Goal: Answer question/provide support: Answer question/provide support

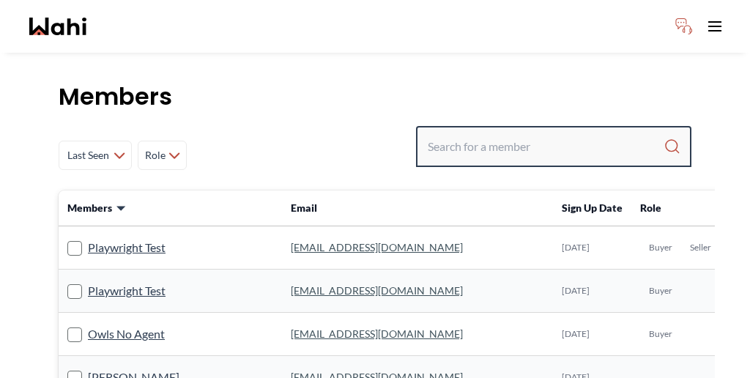
click at [541, 133] on input "Search input" at bounding box center [546, 146] width 236 height 26
paste input "Jessica Chen"
type input "Jessica Chen"
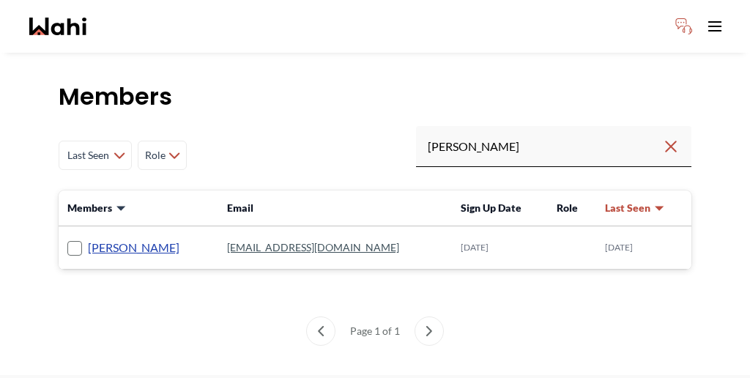
click at [95, 238] on link "Jessica Chen" at bounding box center [134, 247] width 92 height 19
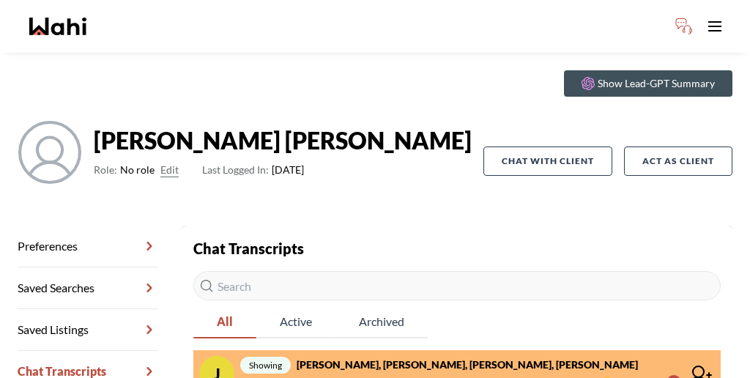
scroll to position [48, 0]
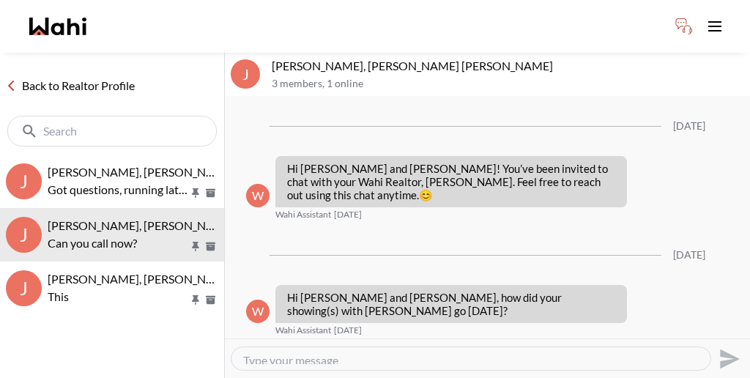
scroll to position [436, 0]
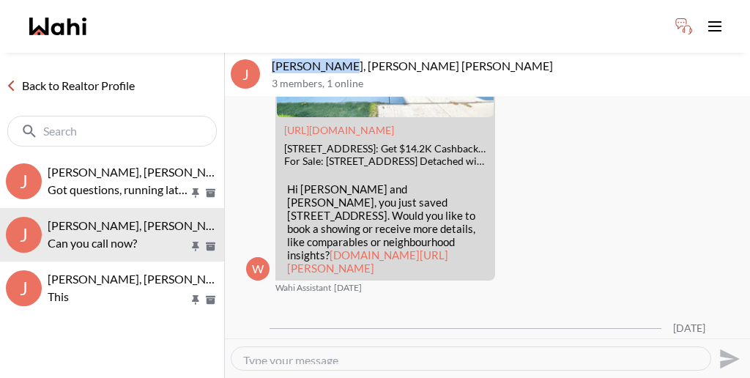
drag, startPoint x: 315, startPoint y: 53, endPoint x: 253, endPoint y: 49, distance: 62.4
click at [253, 53] on div "J Jessica Chen, Aman Muthreja, Barbara 3 members , 1 online" at bounding box center [487, 75] width 525 height 44
copy div "Jessica Chen"
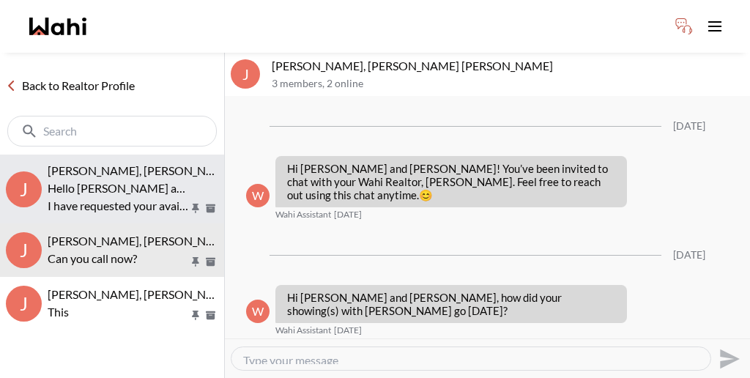
scroll to position [436, 0]
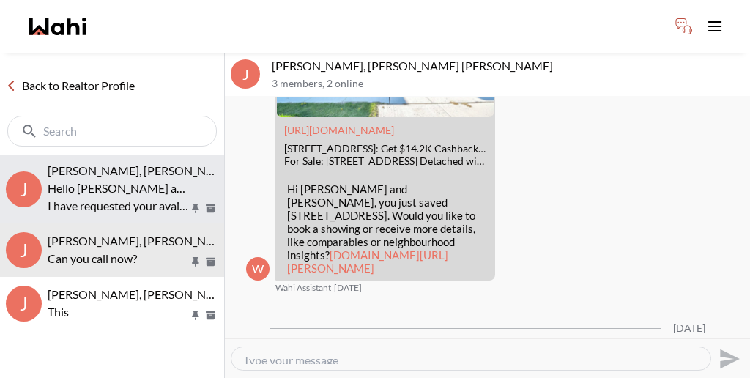
click at [106, 179] on p "Hello Jessica and Aman," at bounding box center [118, 188] width 141 height 18
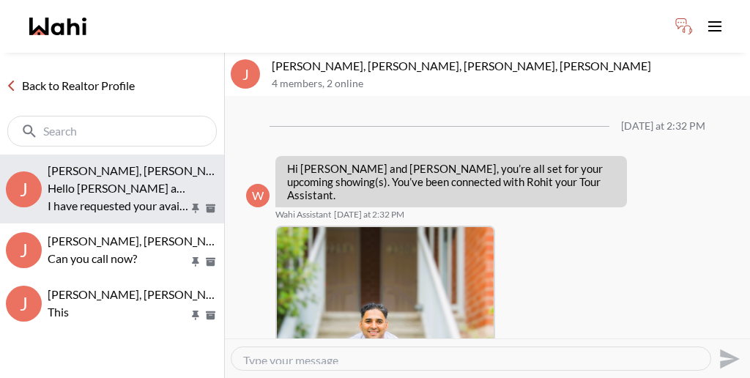
scroll to position [356, 0]
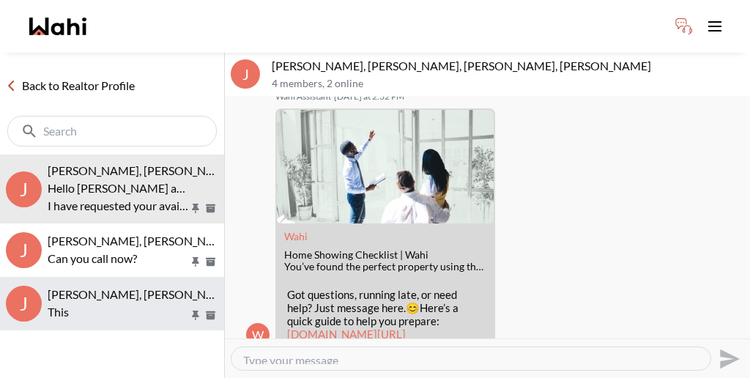
click at [94, 287] on span "Jessica Chen, Aman Muthreja" at bounding box center [141, 294] width 187 height 14
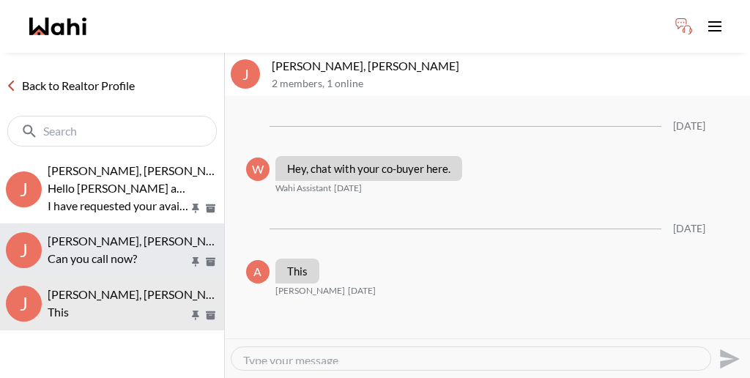
click at [118, 234] on span "Jessica Chen, Aman Muthreja, Barbara" at bounding box center [188, 241] width 281 height 14
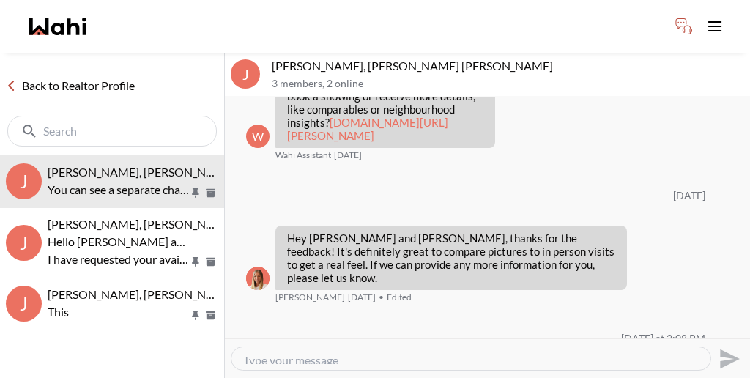
scroll to position [542, 0]
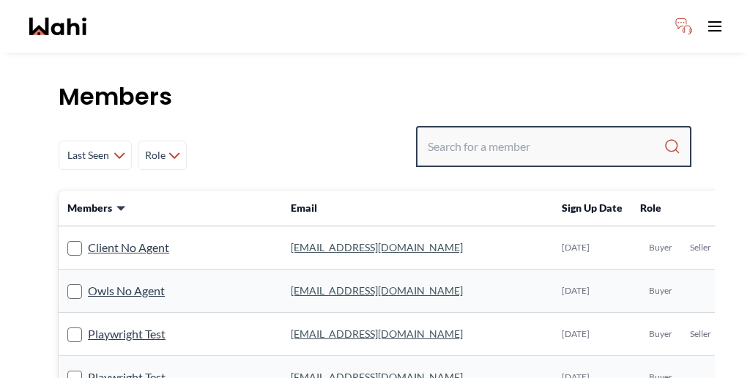
click at [562, 133] on input "Search input" at bounding box center [546, 146] width 236 height 26
click at [550, 133] on input "Search input" at bounding box center [546, 146] width 236 height 26
paste input "[PERSON_NAME]"
type input "[PERSON_NAME]"
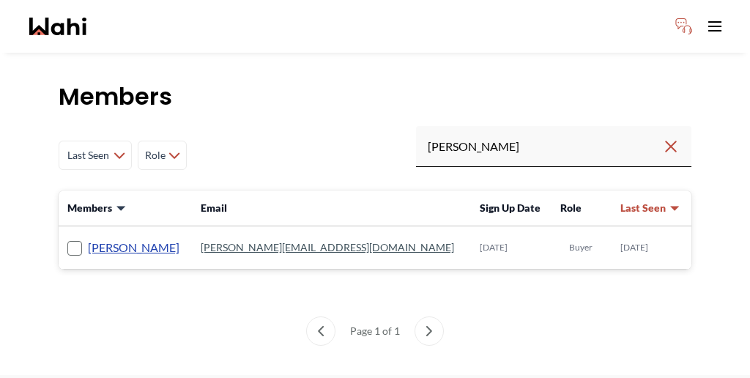
click at [106, 238] on link "[PERSON_NAME]" at bounding box center [134, 247] width 92 height 19
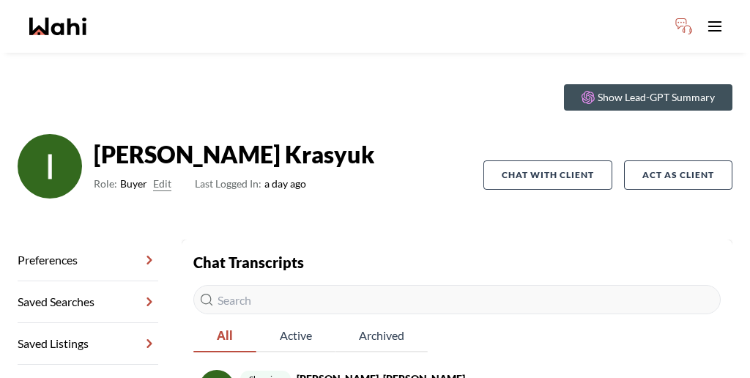
scroll to position [48, 0]
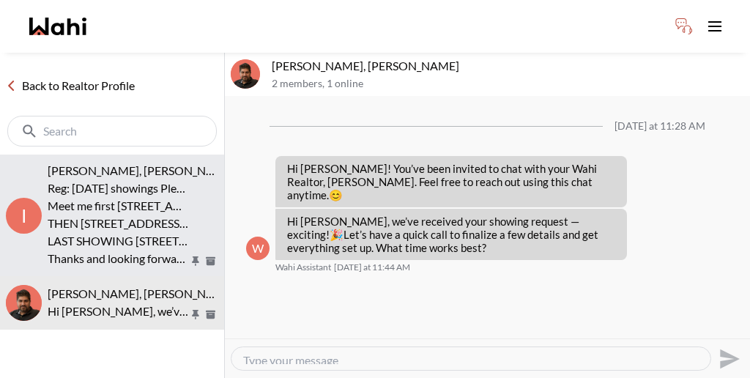
click at [138, 197] on p "Meet me first 195 REDPATH AVE # 3108 @4:30 pm ………" at bounding box center [118, 206] width 141 height 18
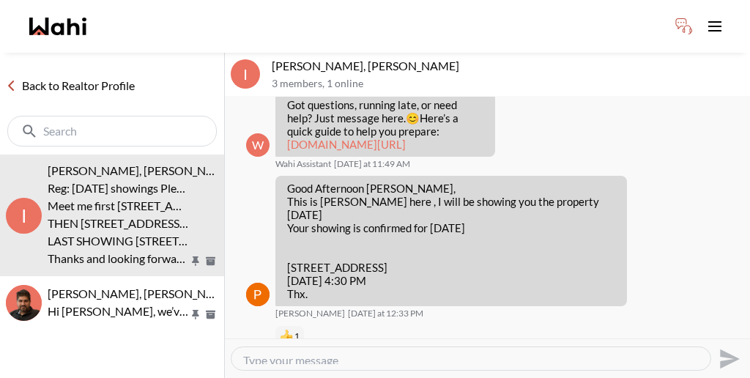
scroll to position [700, 0]
